Goal: Transaction & Acquisition: Book appointment/travel/reservation

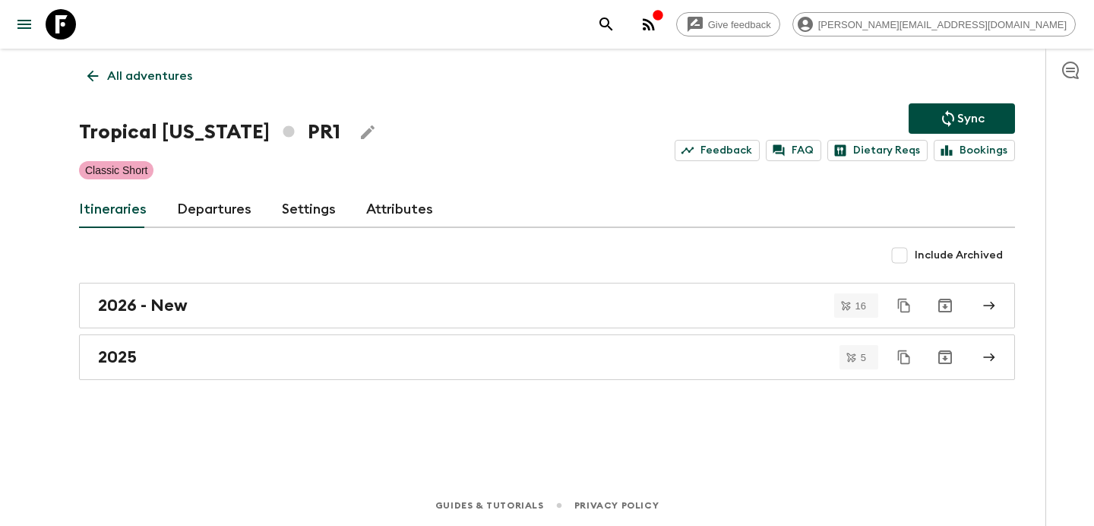
click at [163, 75] on p "All adventures" at bounding box center [149, 76] width 85 height 18
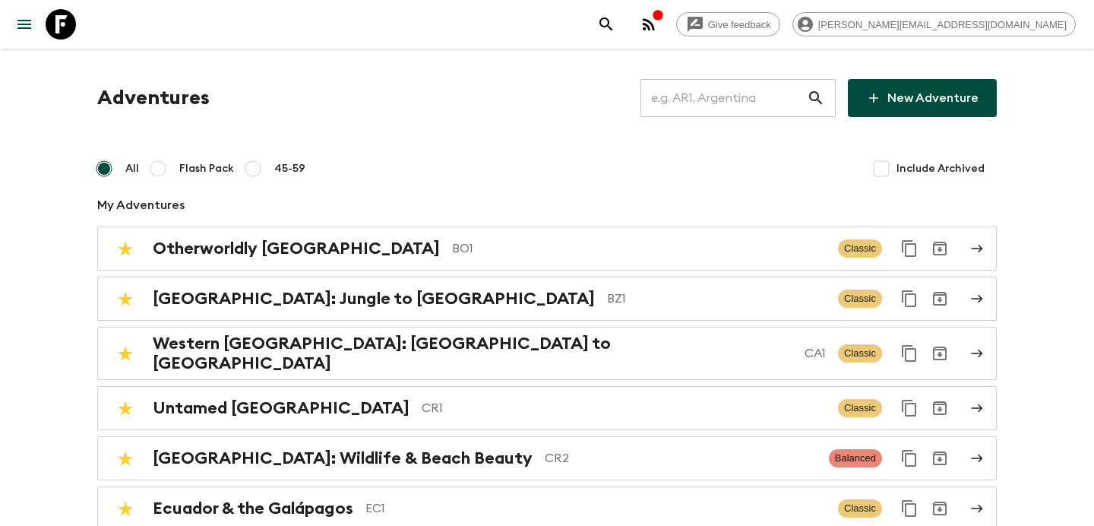
click at [725, 87] on input "text" at bounding box center [723, 98] width 166 height 43
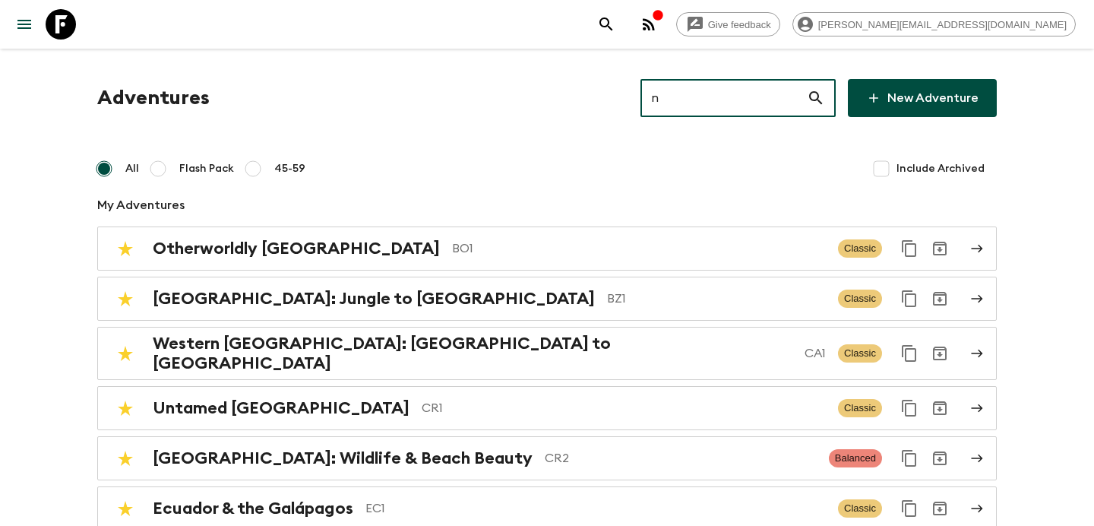
type input "np"
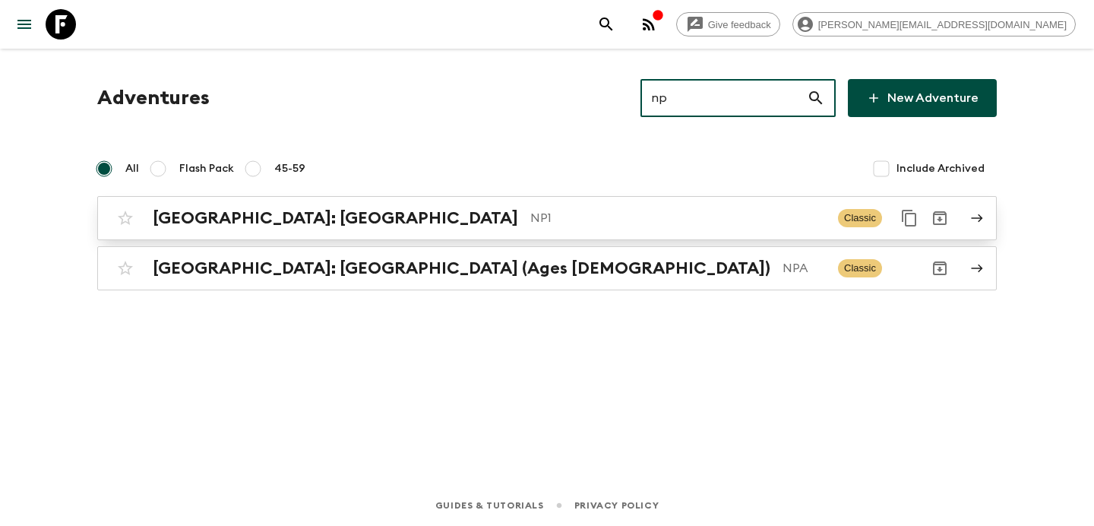
click at [562, 203] on div "[GEOGRAPHIC_DATA]: [GEOGRAPHIC_DATA] NP1 Classic" at bounding box center [517, 218] width 814 height 30
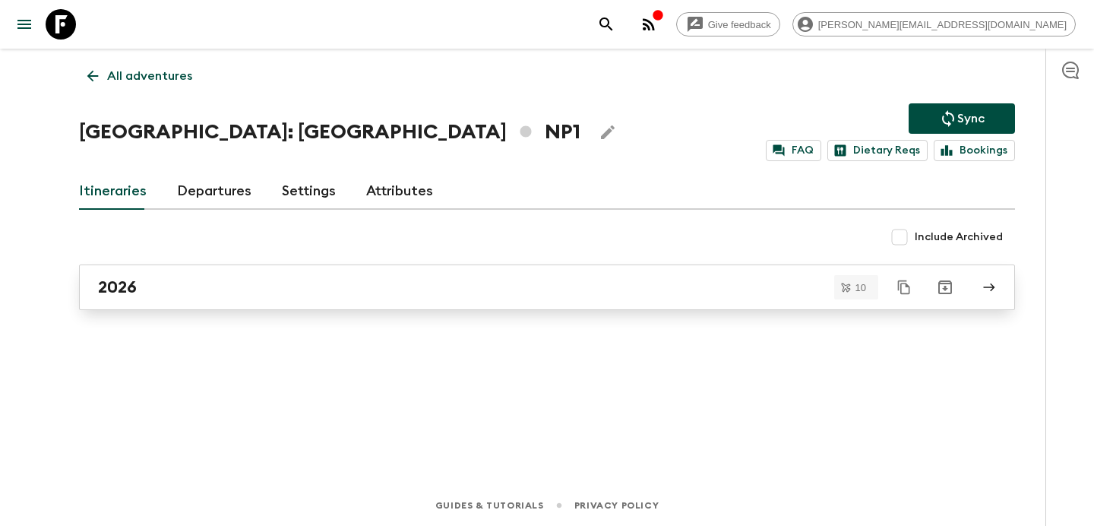
click at [464, 270] on link "2026" at bounding box center [547, 287] width 936 height 46
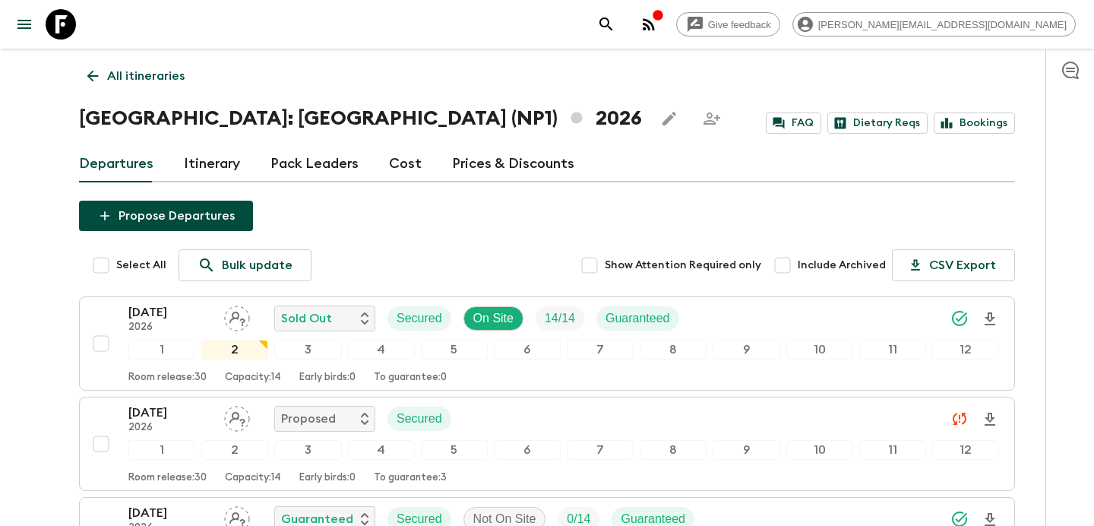
click at [134, 90] on link "All itineraries" at bounding box center [136, 76] width 114 height 30
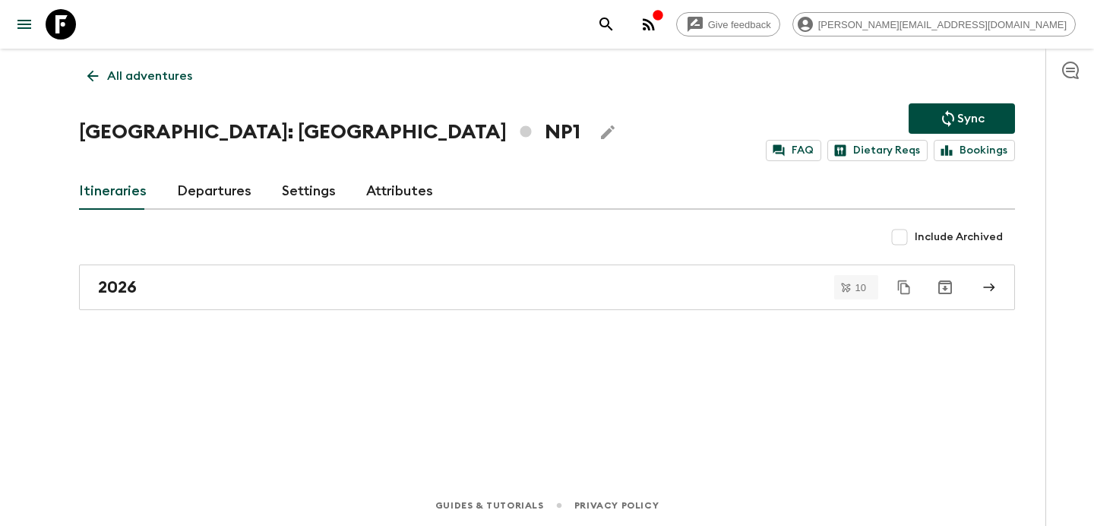
click at [147, 68] on p "All adventures" at bounding box center [149, 76] width 85 height 18
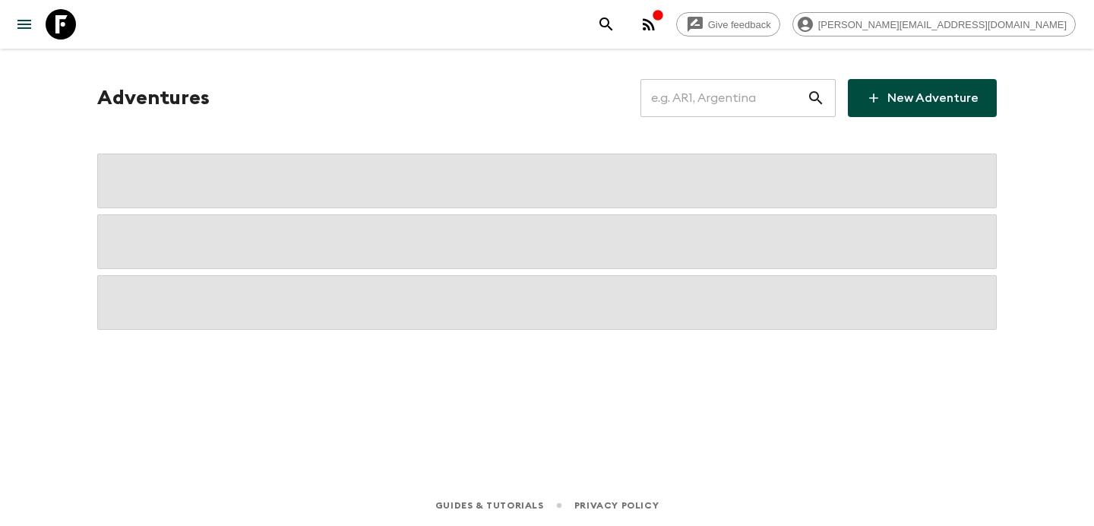
click at [703, 98] on input "text" at bounding box center [723, 98] width 166 height 43
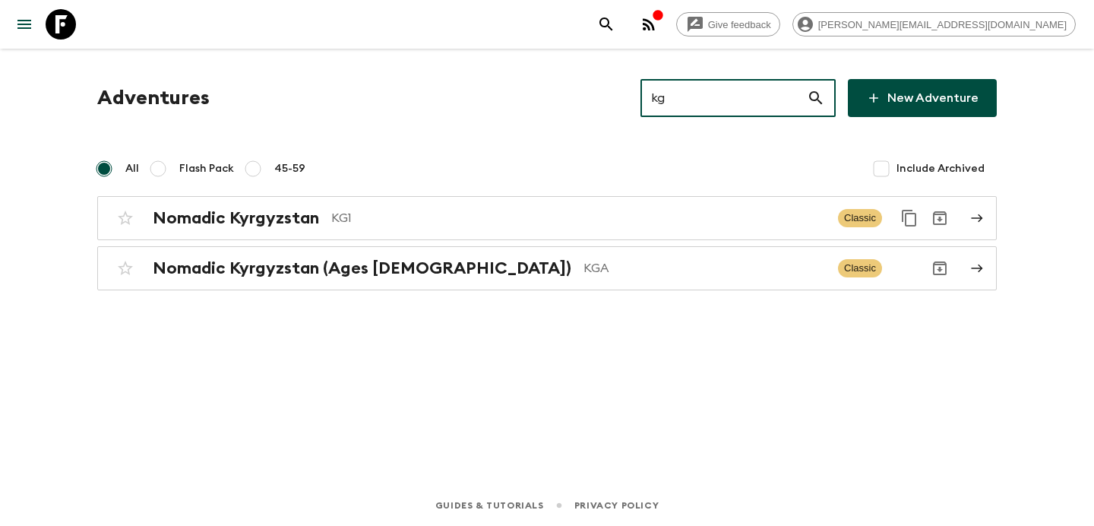
type input "kg1"
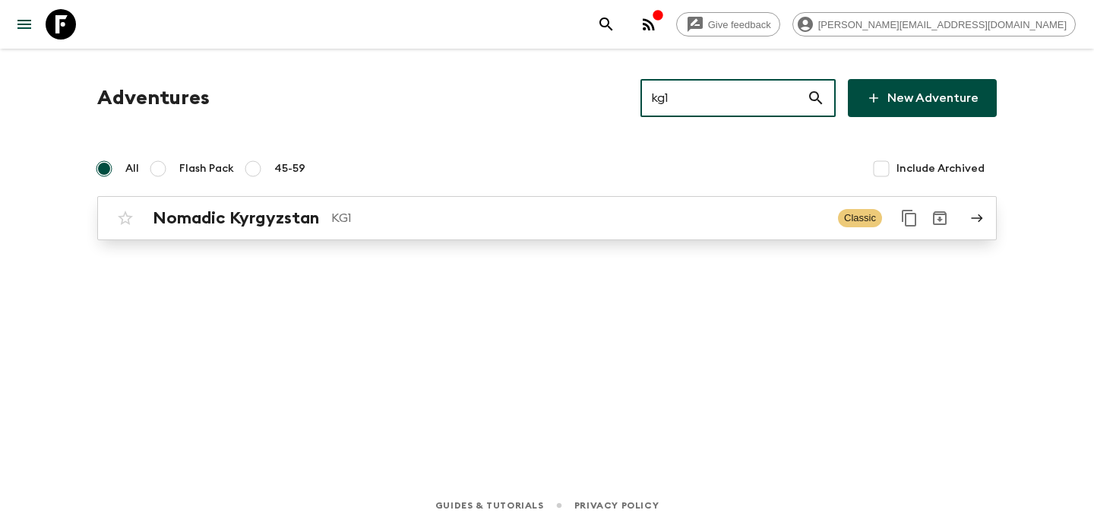
click at [623, 213] on p "KG1" at bounding box center [578, 218] width 494 height 18
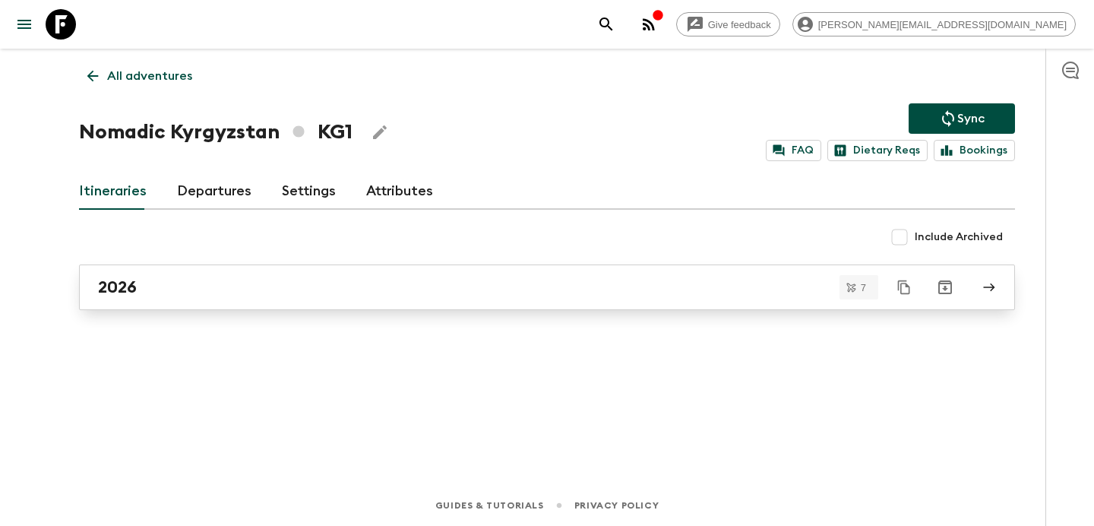
click at [573, 287] on div "2026" at bounding box center [532, 287] width 869 height 20
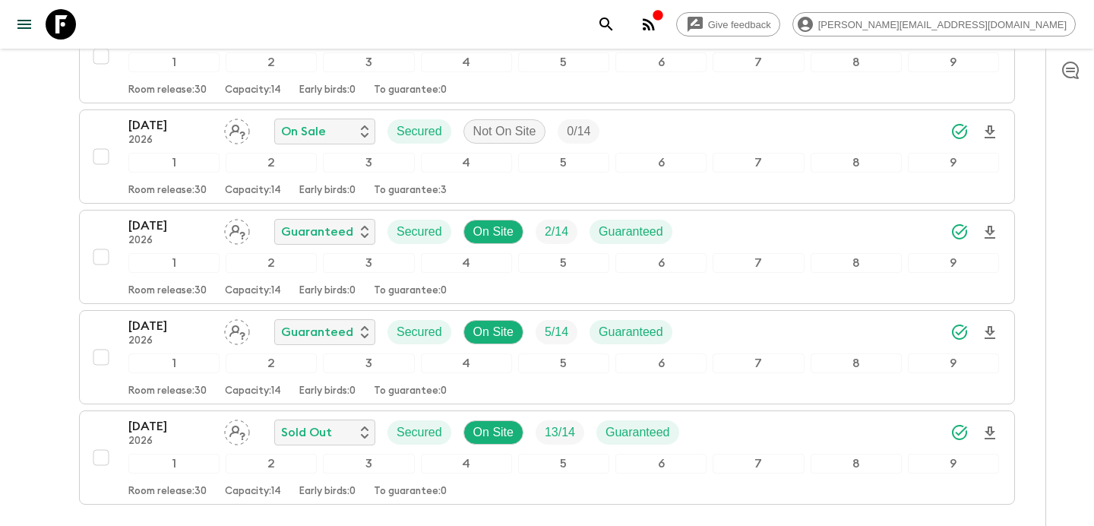
scroll to position [489, 0]
